Goal: Transaction & Acquisition: Download file/media

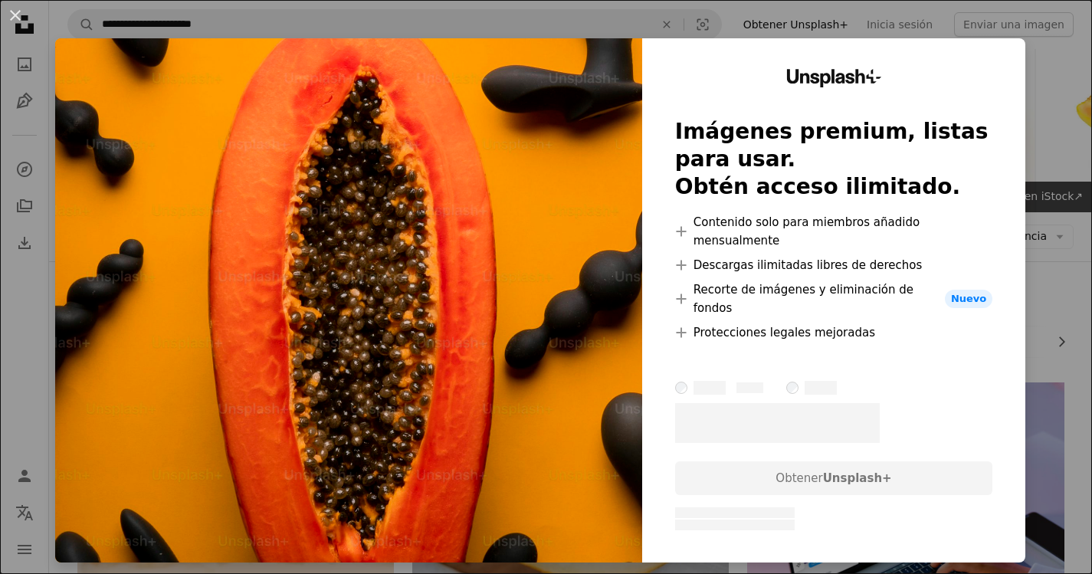
scroll to position [6359, 0]
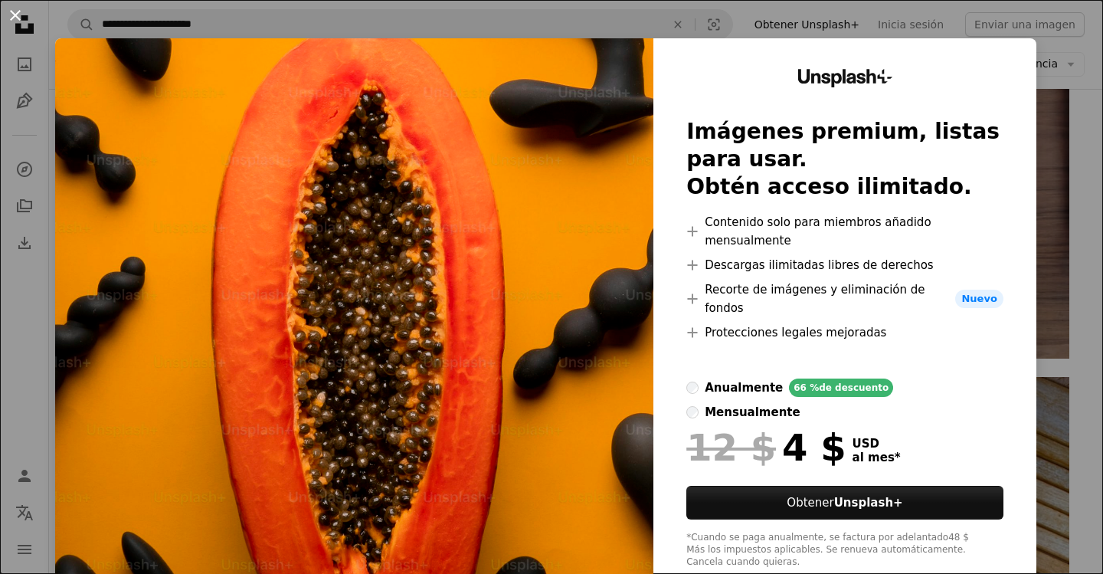
click at [13, 15] on button "An X shape" at bounding box center [15, 15] width 18 height 18
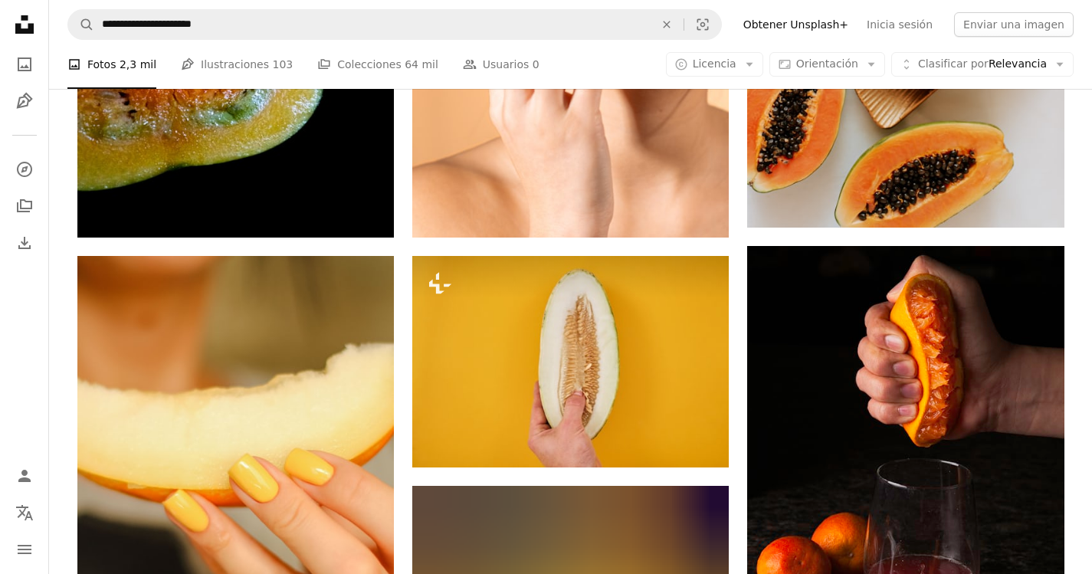
scroll to position [26785, 0]
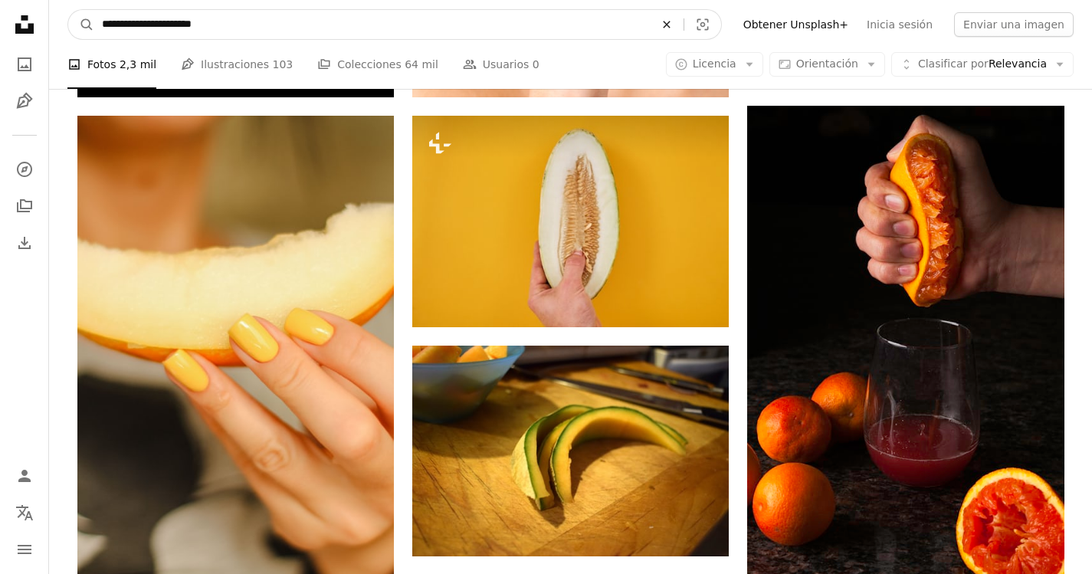
click at [683, 27] on icon "An X shape" at bounding box center [667, 24] width 34 height 12
type input "*******"
click at [68, 10] on button "A magnifying glass" at bounding box center [81, 24] width 26 height 29
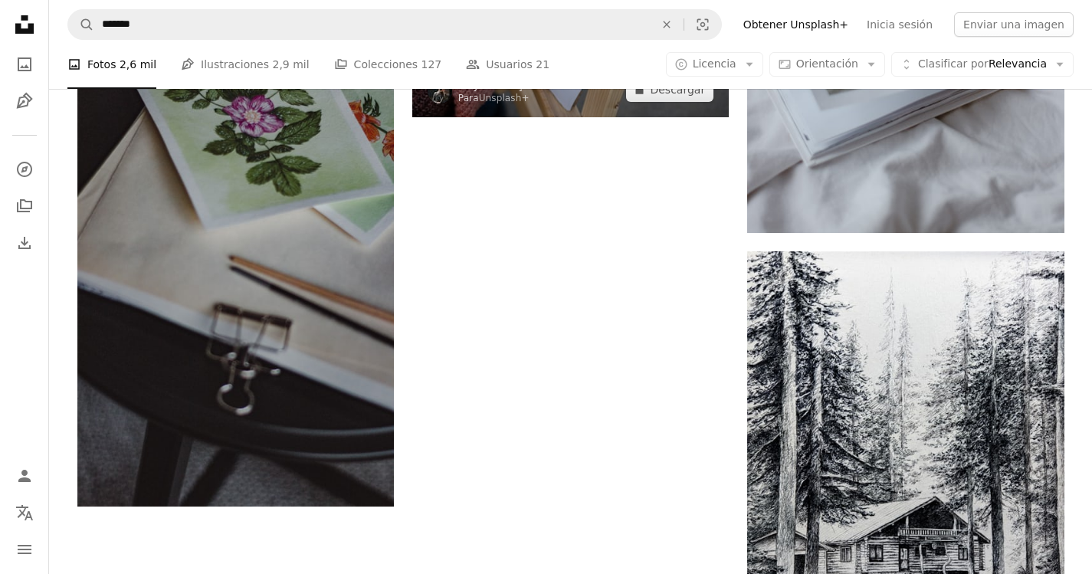
scroll to position [2758, 0]
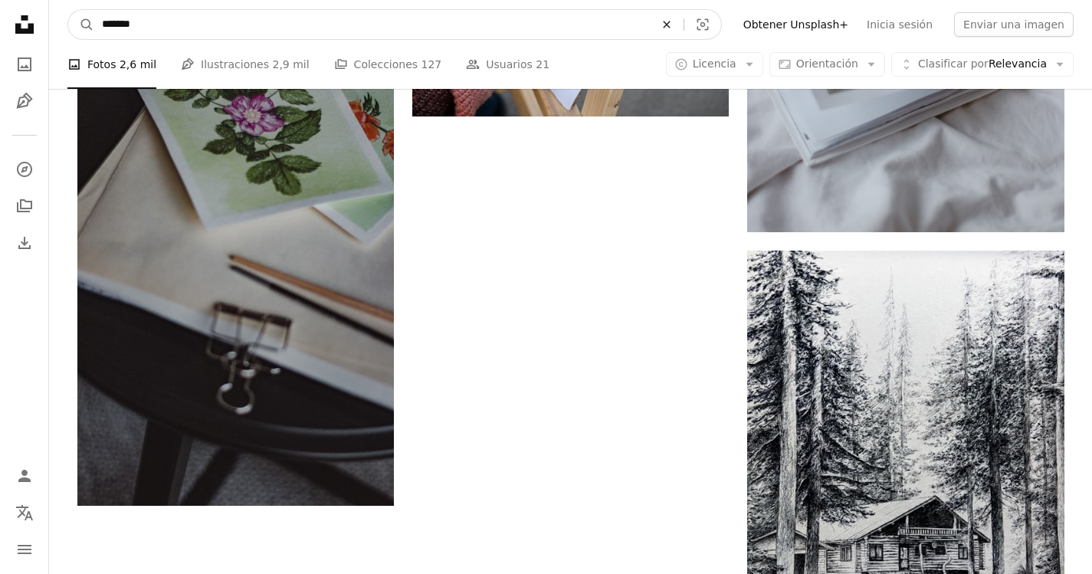
click at [683, 21] on icon "An X shape" at bounding box center [667, 24] width 34 height 12
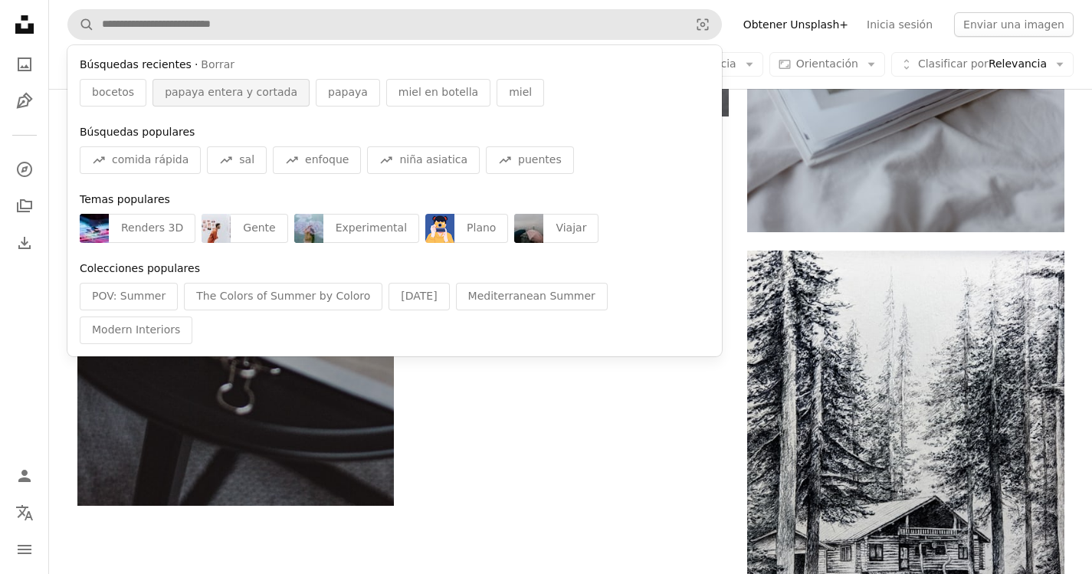
click at [226, 92] on span "papaya entera y cortada" at bounding box center [231, 92] width 133 height 15
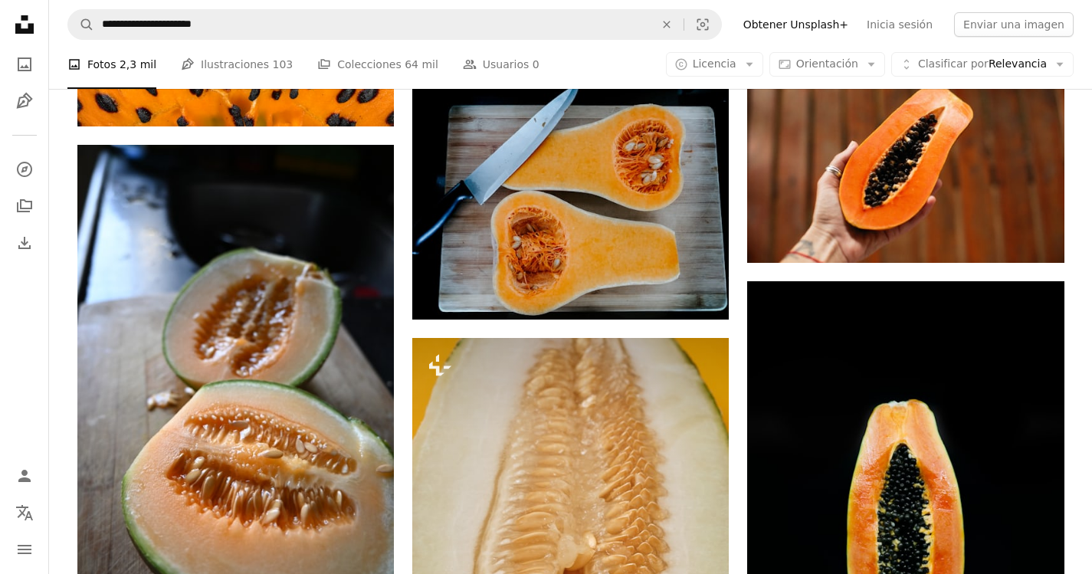
scroll to position [766, 0]
